Goal: Find specific page/section: Find specific page/section

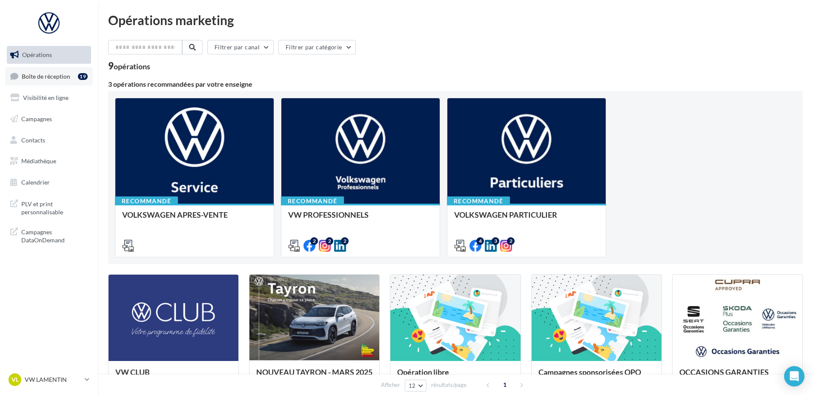
click at [62, 78] on span "Boîte de réception" at bounding box center [46, 75] width 49 height 7
click at [50, 207] on span "PLV et print personnalisable" at bounding box center [54, 207] width 66 height 18
click at [54, 204] on span "PLV et print personnalisable" at bounding box center [54, 207] width 66 height 18
